Goal: Task Accomplishment & Management: Use online tool/utility

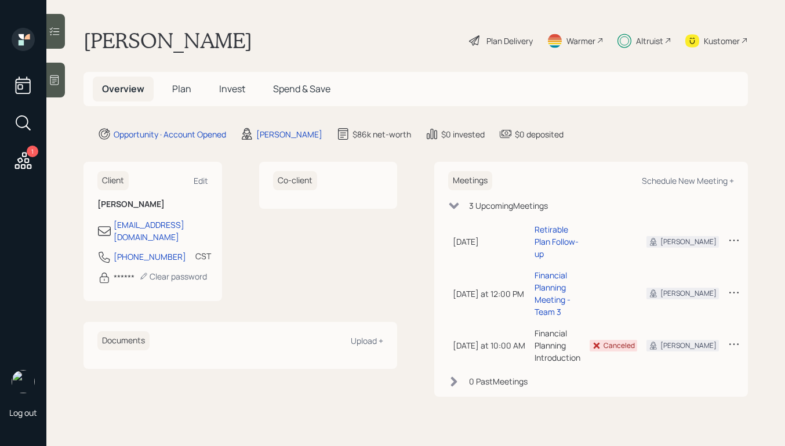
click at [177, 88] on span "Plan" at bounding box center [181, 88] width 19 height 13
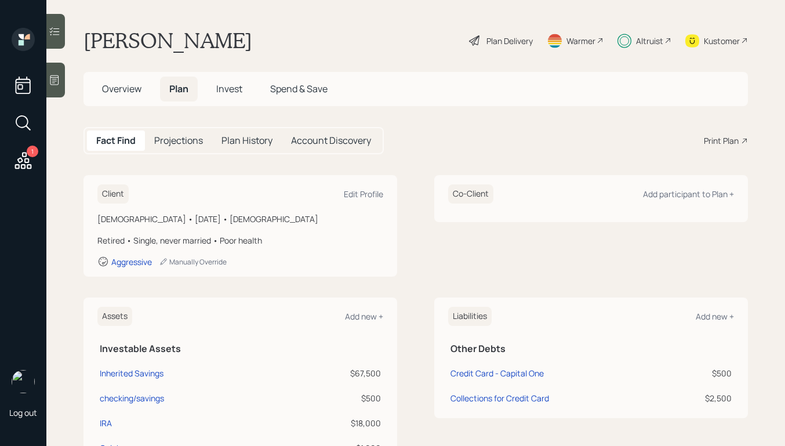
click at [489, 44] on div "Plan Delivery" at bounding box center [510, 41] width 46 height 12
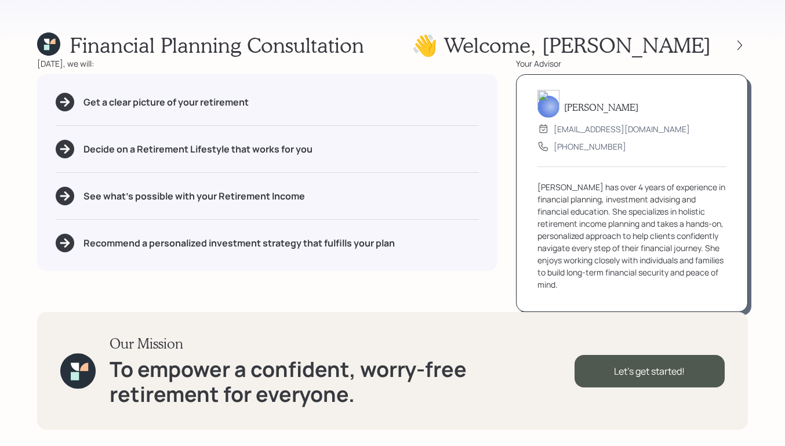
click at [725, 39] on div at bounding box center [729, 45] width 37 height 16
click at [732, 42] on div at bounding box center [740, 45] width 16 height 16
